Goal: Book appointment/travel/reservation

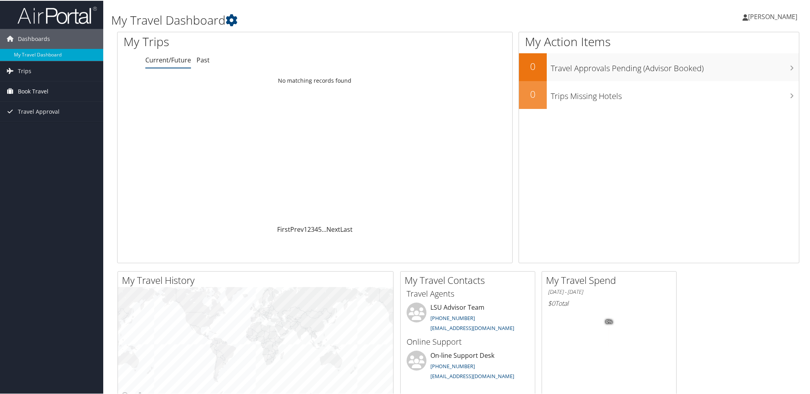
click at [34, 89] on span "Book Travel" at bounding box center [33, 91] width 31 height 20
click at [40, 116] on link "Book/Manage Online Trips" at bounding box center [51, 118] width 103 height 12
